Goal: Task Accomplishment & Management: Manage account settings

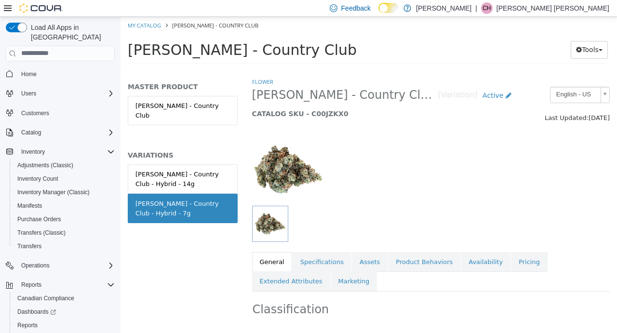
click at [476, 266] on link "Availability" at bounding box center [486, 262] width 50 height 20
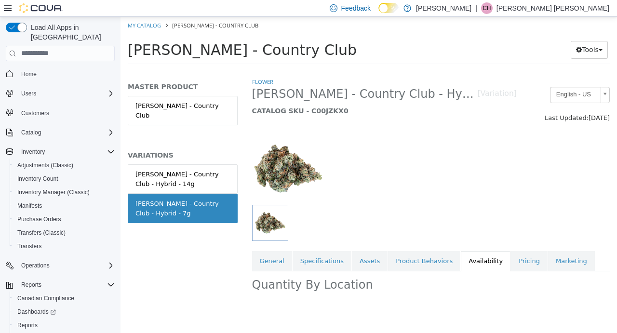
click at [511, 263] on link "Pricing" at bounding box center [529, 261] width 37 height 20
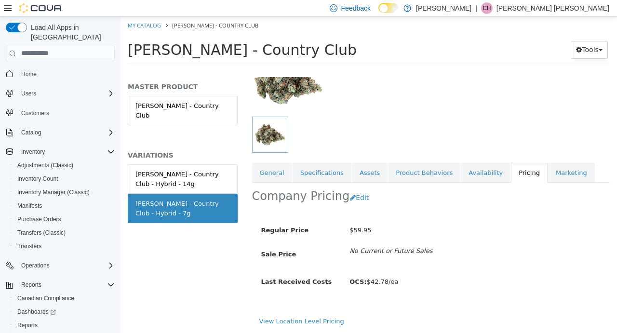
scroll to position [96, 0]
click at [351, 196] on button "Edit" at bounding box center [362, 198] width 25 height 18
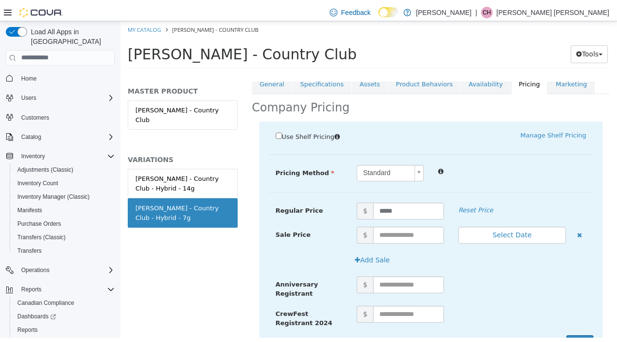
scroll to position [239, 0]
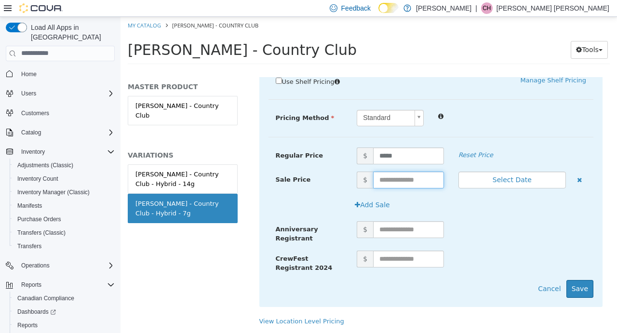
click at [402, 172] on input "text" at bounding box center [408, 179] width 71 height 17
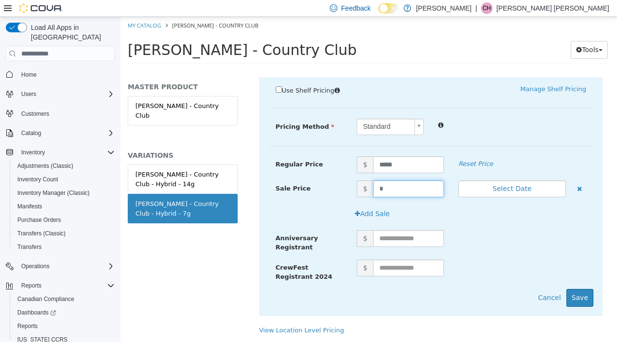
scroll to position [231, 0]
type input "*****"
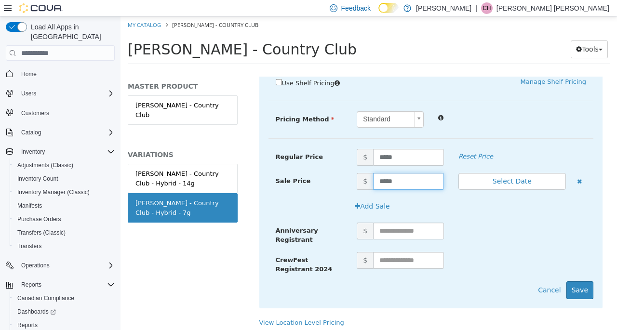
scroll to position [239, 0]
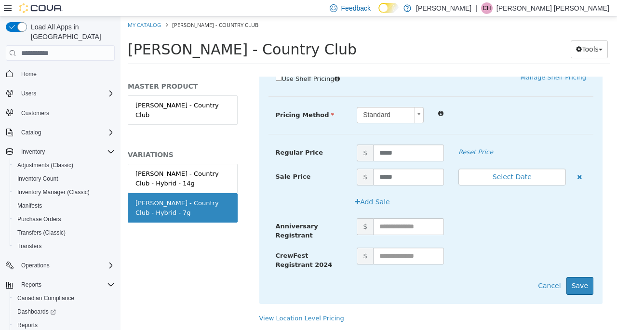
click at [571, 293] on div "Use Shelf Pricing    Manage Shelf Pricing Shelf Price Select a Shelf Price Shel…" at bounding box center [431, 184] width 344 height 241
click at [573, 283] on button "Save" at bounding box center [580, 286] width 27 height 18
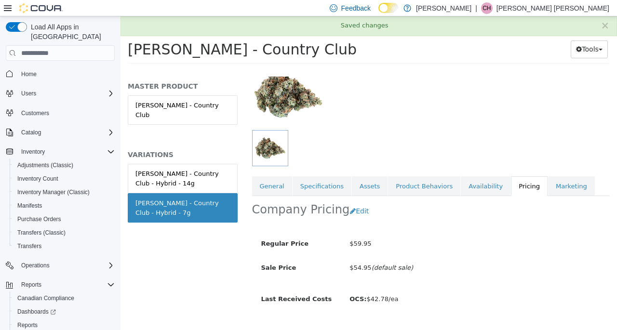
scroll to position [103, 0]
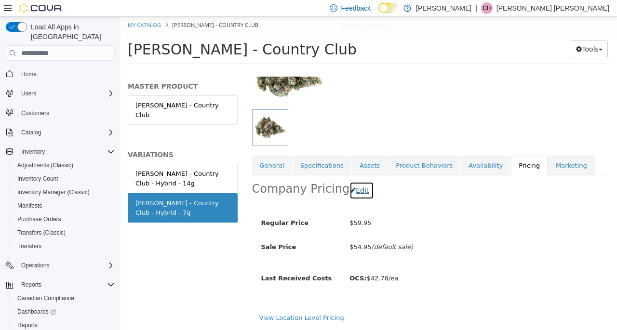
click at [350, 185] on button "Edit" at bounding box center [362, 191] width 25 height 18
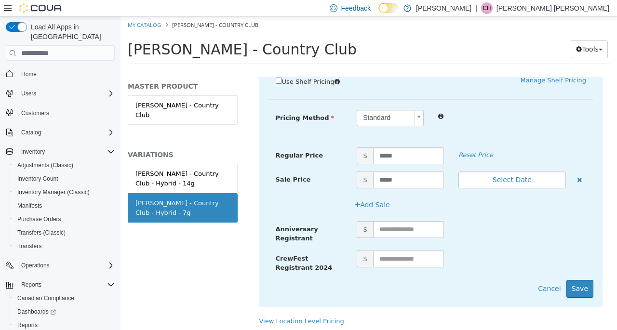
scroll to position [242, 0]
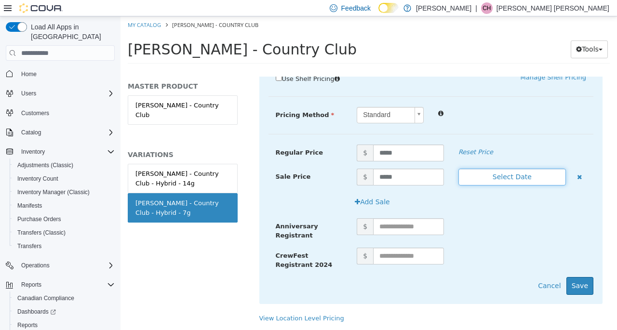
click at [506, 171] on button "Select Date" at bounding box center [513, 177] width 108 height 17
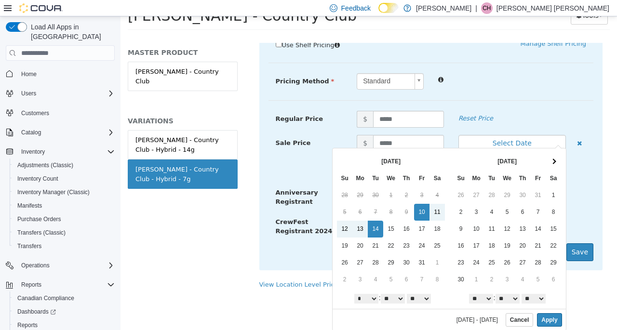
scroll to position [0, 0]
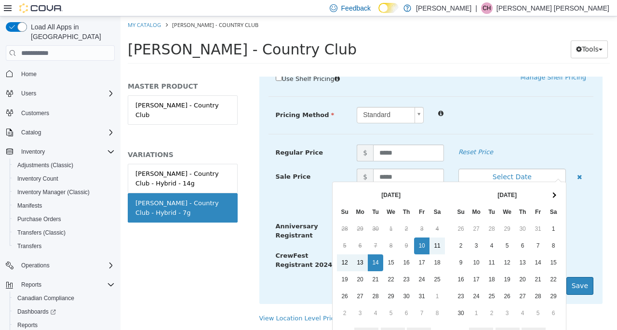
click at [287, 176] on div "Sale Price $ ***** Select Date (UTC-4) [GEOGRAPHIC_DATA]" at bounding box center [431, 177] width 325 height 17
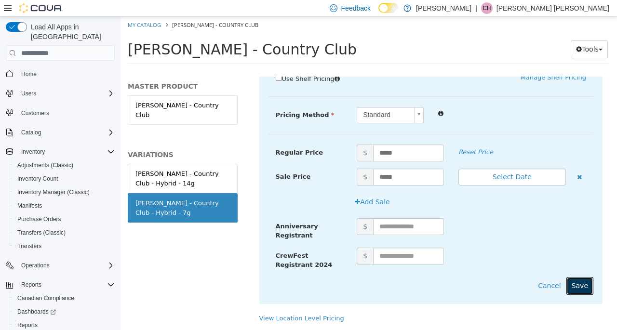
click at [576, 282] on button "Save" at bounding box center [580, 286] width 27 height 18
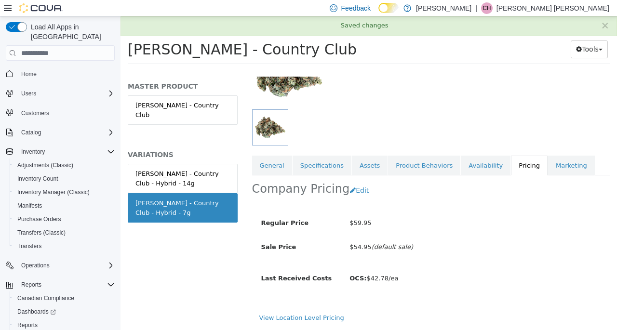
scroll to position [103, 0]
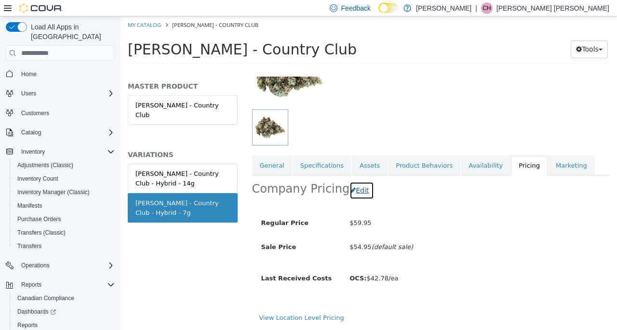
click at [352, 182] on button "Edit" at bounding box center [362, 191] width 25 height 18
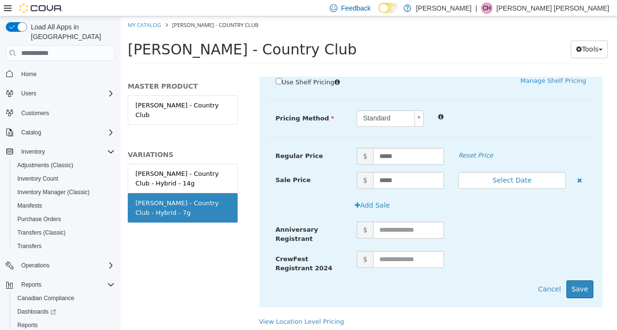
scroll to position [242, 0]
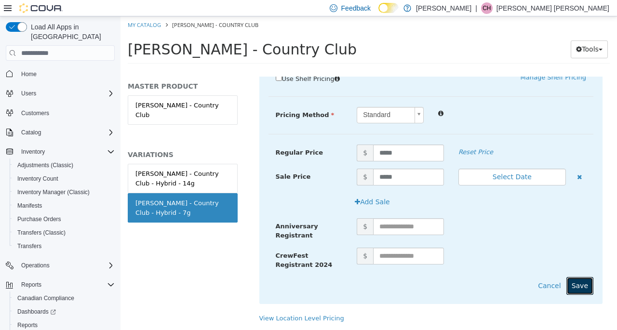
click at [569, 277] on button "Save" at bounding box center [580, 286] width 27 height 18
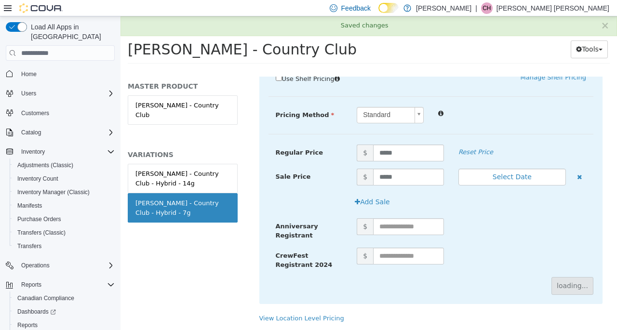
scroll to position [103, 0]
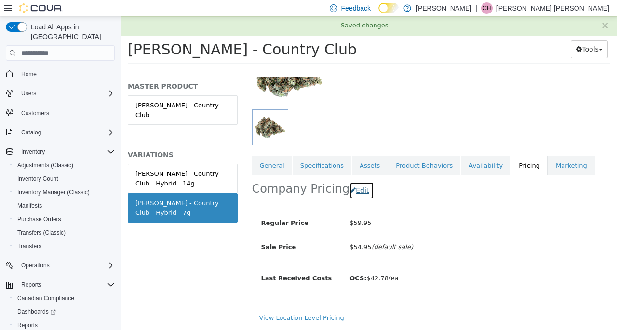
click at [350, 184] on button "Edit" at bounding box center [362, 191] width 25 height 18
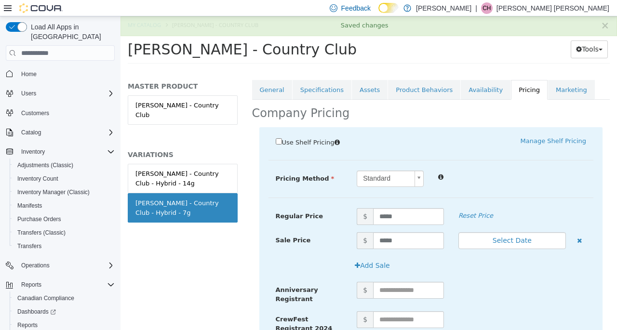
scroll to position [242, 0]
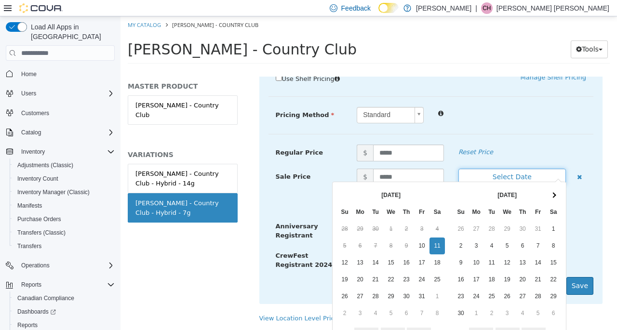
click at [502, 169] on button "Select Date" at bounding box center [513, 177] width 108 height 17
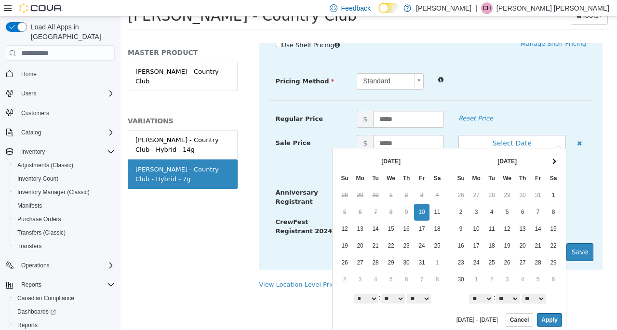
click at [478, 298] on select "* * * * * * * * * ** ** **" at bounding box center [481, 299] width 24 height 10
click at [505, 297] on select "** ** ** ** ** ** ** ** ** ** ** ** ** ** ** ** ** ** ** ** ** ** ** ** ** ** *…" at bounding box center [508, 299] width 24 height 10
click at [542, 317] on button "Apply" at bounding box center [549, 320] width 25 height 14
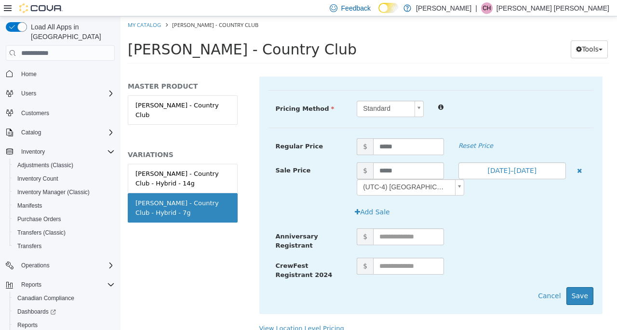
scroll to position [0, 0]
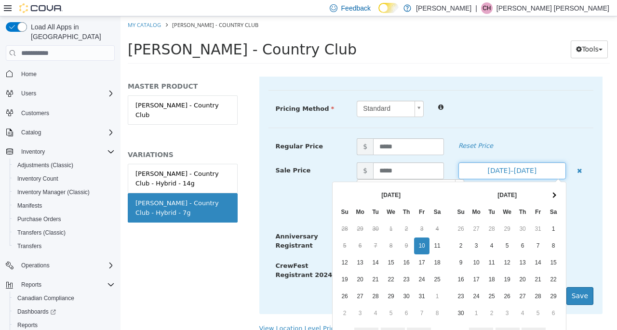
click at [532, 170] on button "[DATE]–[DATE]" at bounding box center [513, 170] width 108 height 17
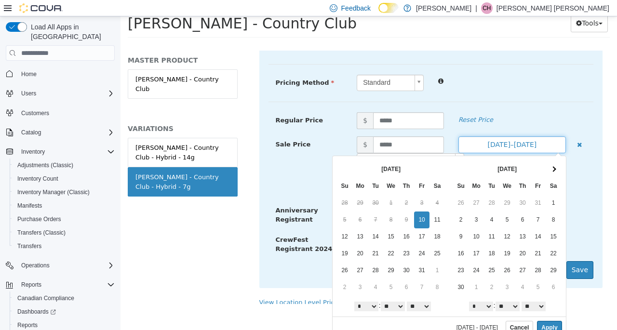
scroll to position [34, 0]
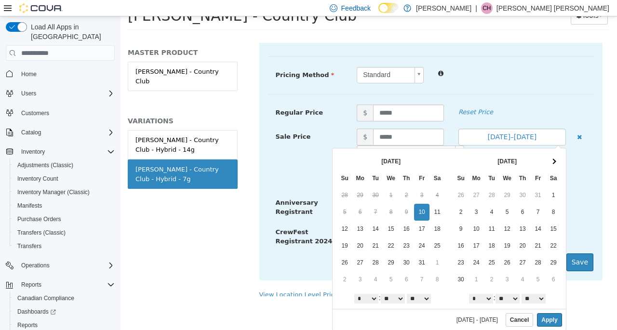
click at [477, 295] on select "* * * * * * * * * ** ** **" at bounding box center [481, 299] width 24 height 10
click at [540, 317] on button "Apply" at bounding box center [549, 320] width 25 height 14
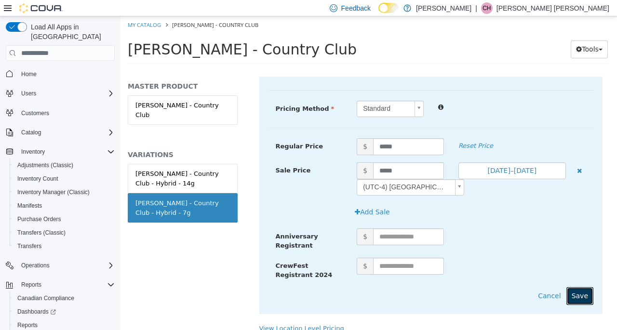
click at [582, 289] on button "Save" at bounding box center [580, 296] width 27 height 18
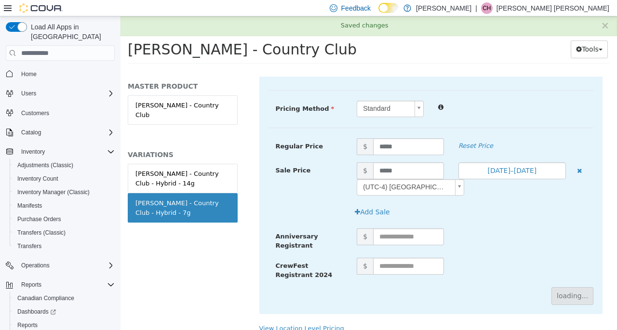
scroll to position [121, 0]
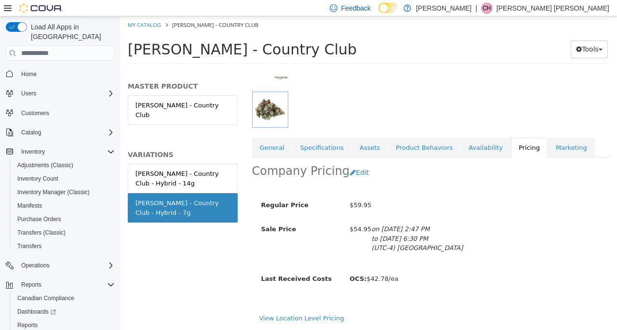
click at [271, 144] on link "General" at bounding box center [272, 148] width 40 height 20
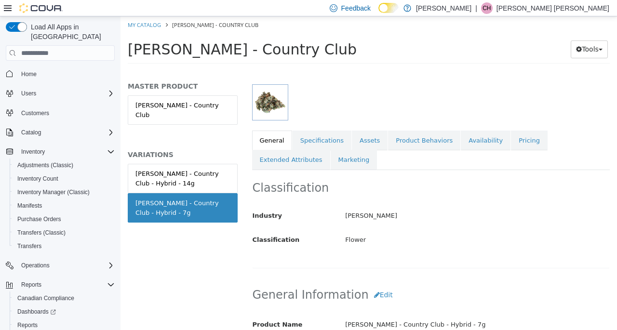
click at [470, 142] on link "Availability" at bounding box center [486, 141] width 50 height 20
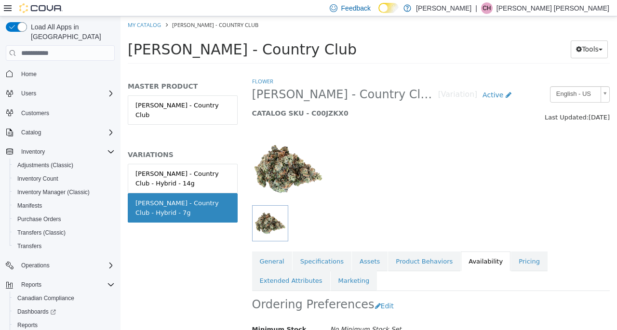
scroll to position [121, 0]
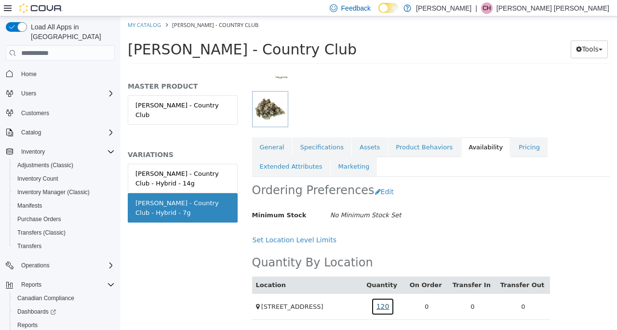
click at [389, 304] on link "120" at bounding box center [383, 307] width 24 height 18
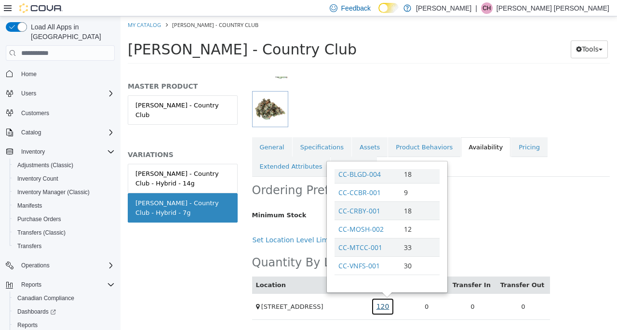
scroll to position [0, 0]
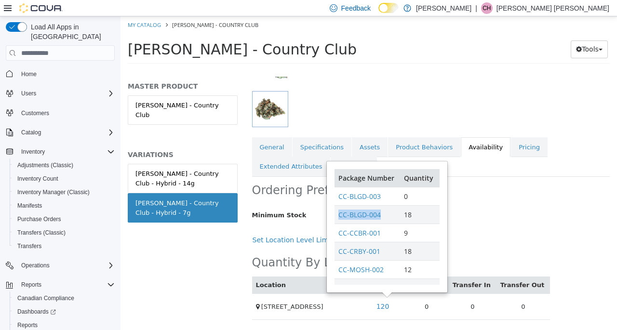
drag, startPoint x: 388, startPoint y: 207, endPoint x: 337, endPoint y: 211, distance: 51.3
click at [337, 211] on td "CC-BLGD-004" at bounding box center [368, 214] width 66 height 18
copy link "CC-BLGD-004"
drag, startPoint x: 387, startPoint y: 190, endPoint x: 337, endPoint y: 192, distance: 50.2
click at [337, 193] on td "CC-BLGD-003" at bounding box center [368, 196] width 66 height 18
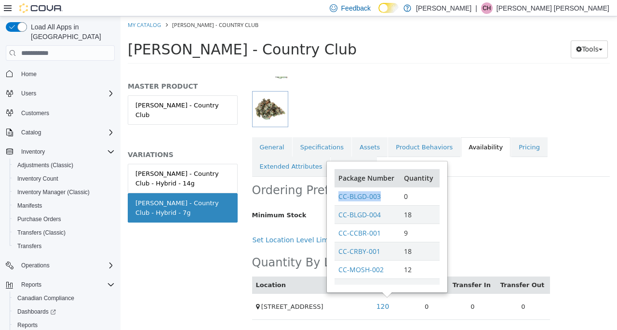
copy link "CC-BLGD-003"
click at [511, 143] on link "Pricing" at bounding box center [529, 147] width 37 height 20
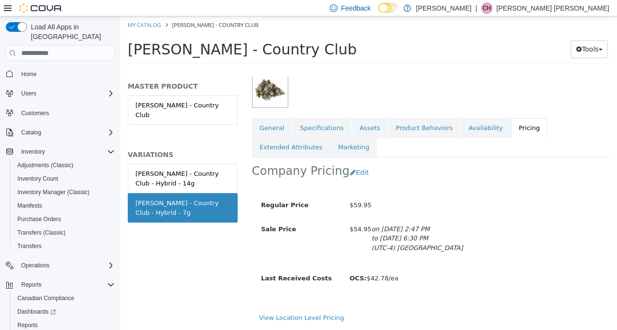
scroll to position [140, 0]
click at [280, 118] on link "General" at bounding box center [272, 128] width 40 height 20
